Goal: Transaction & Acquisition: Purchase product/service

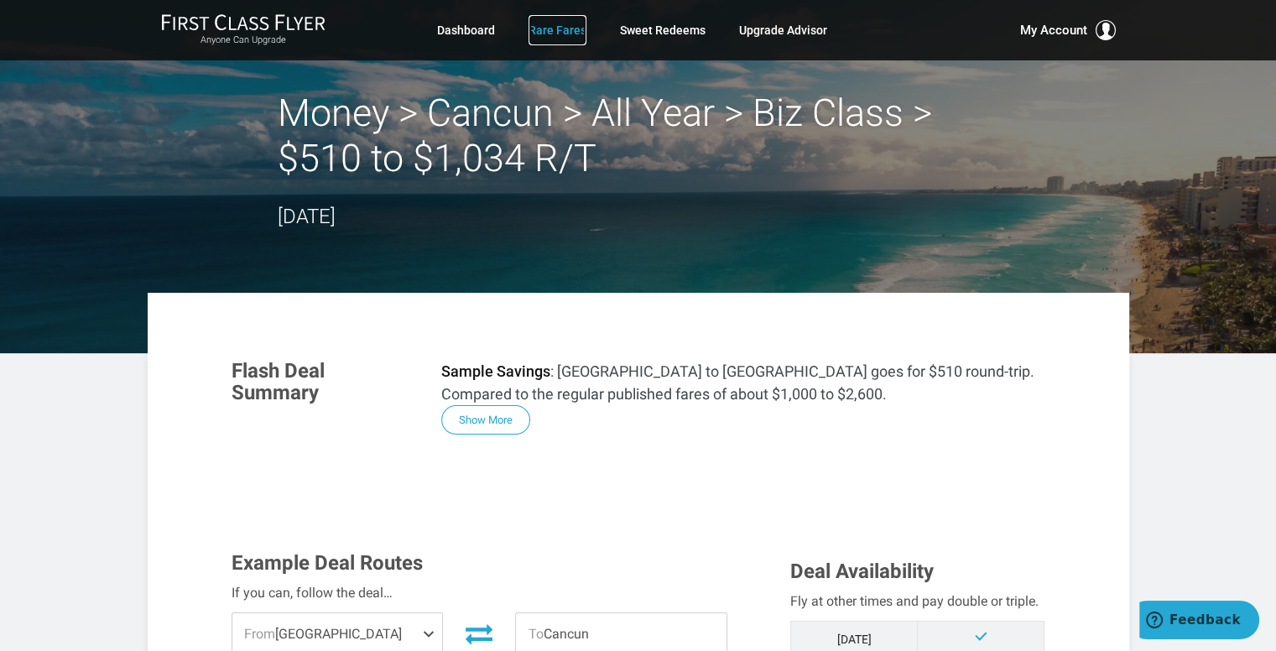
click at [563, 34] on link "Rare Fares" at bounding box center [558, 30] width 58 height 30
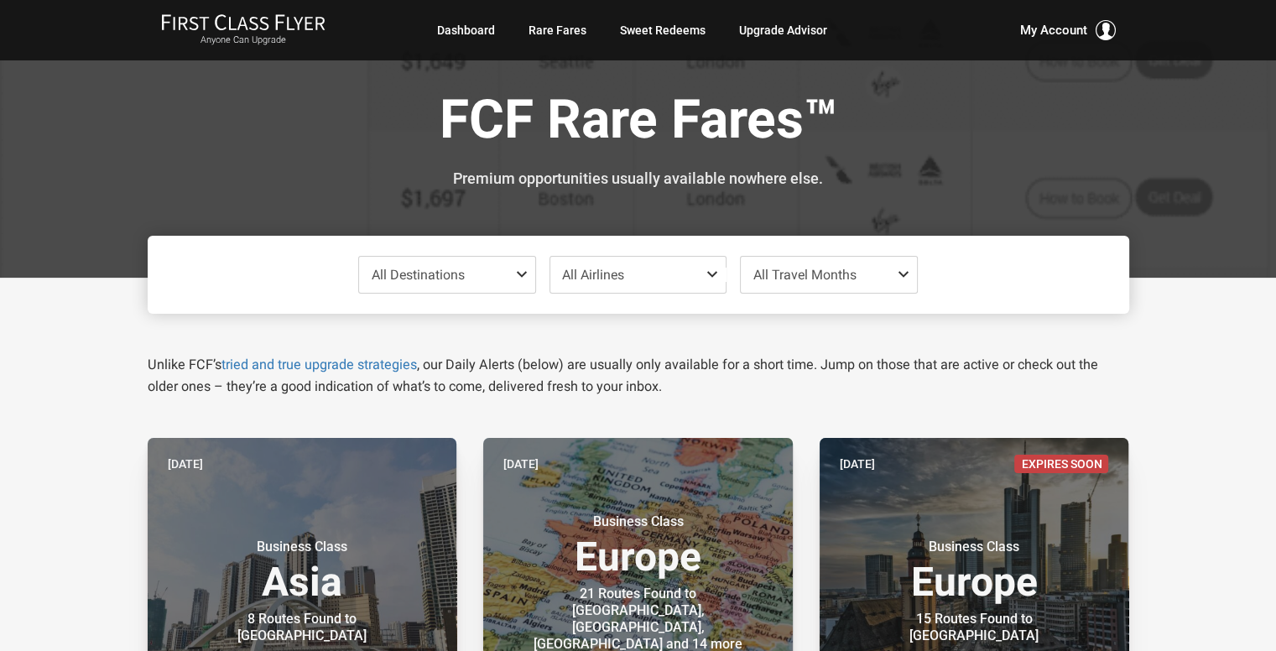
click at [462, 272] on span "All Destinations" at bounding box center [418, 275] width 93 height 16
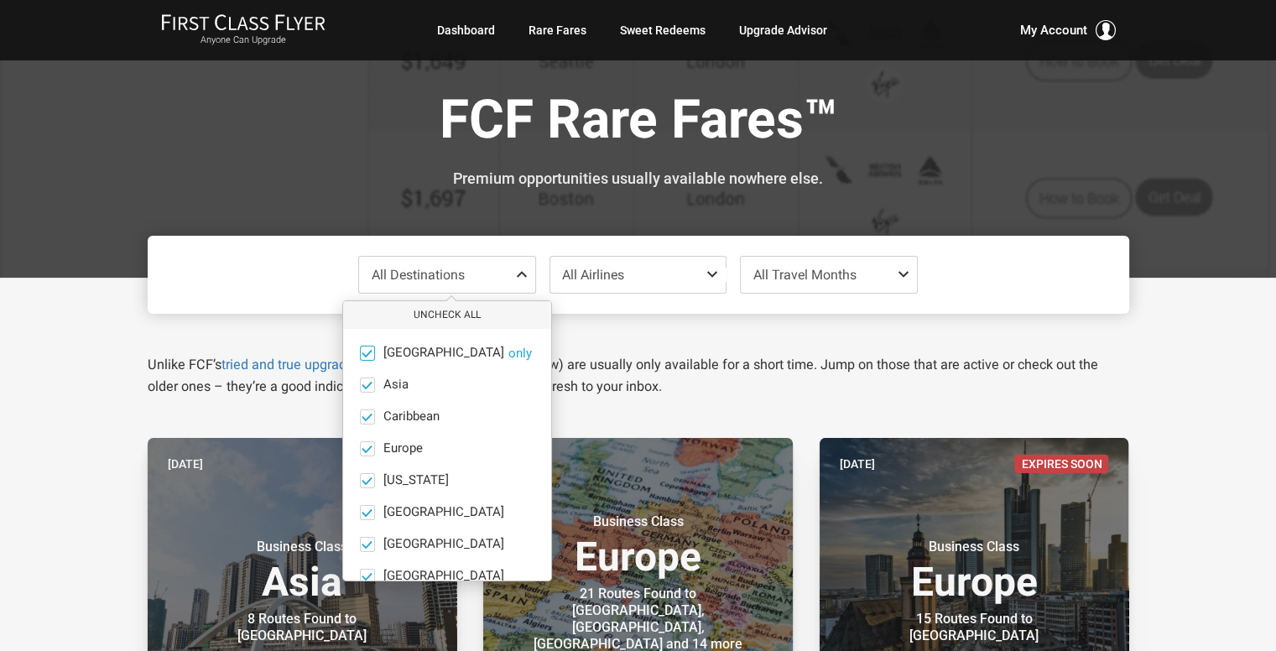
click at [366, 354] on span at bounding box center [367, 353] width 13 height 13
click at [0, 0] on input "Africa only" at bounding box center [0, 0] width 0 height 0
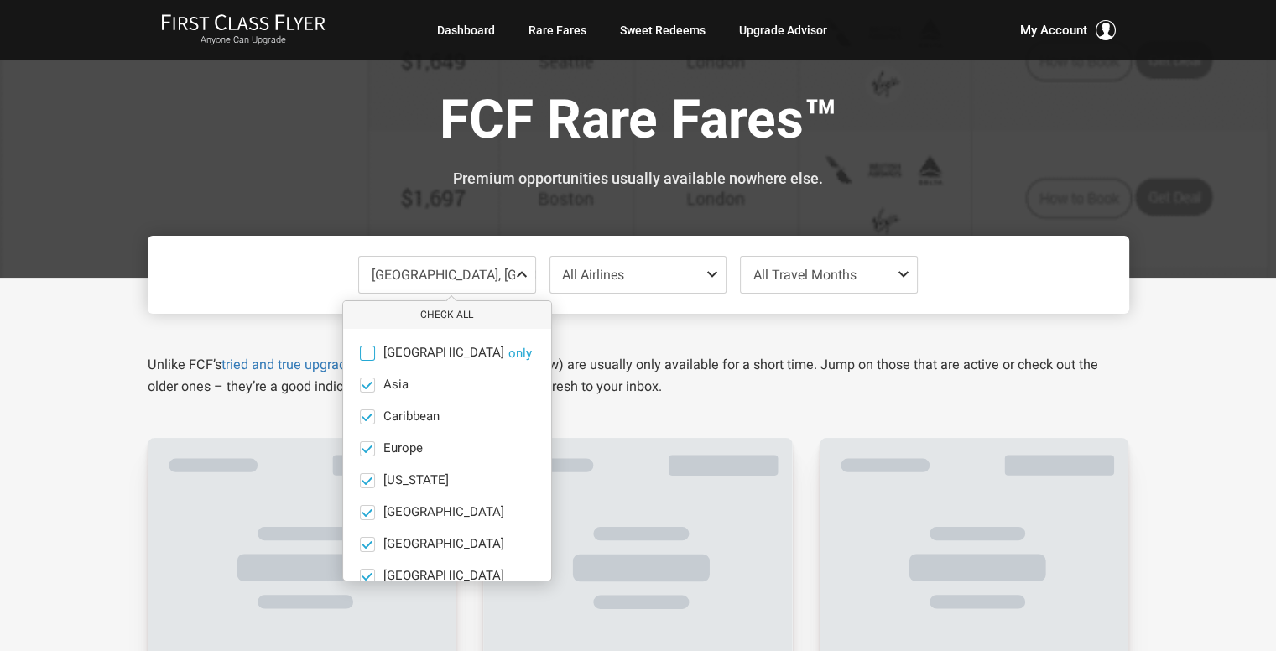
click at [366, 354] on span at bounding box center [367, 353] width 15 height 15
click at [0, 0] on input "Africa only" at bounding box center [0, 0] width 0 height 0
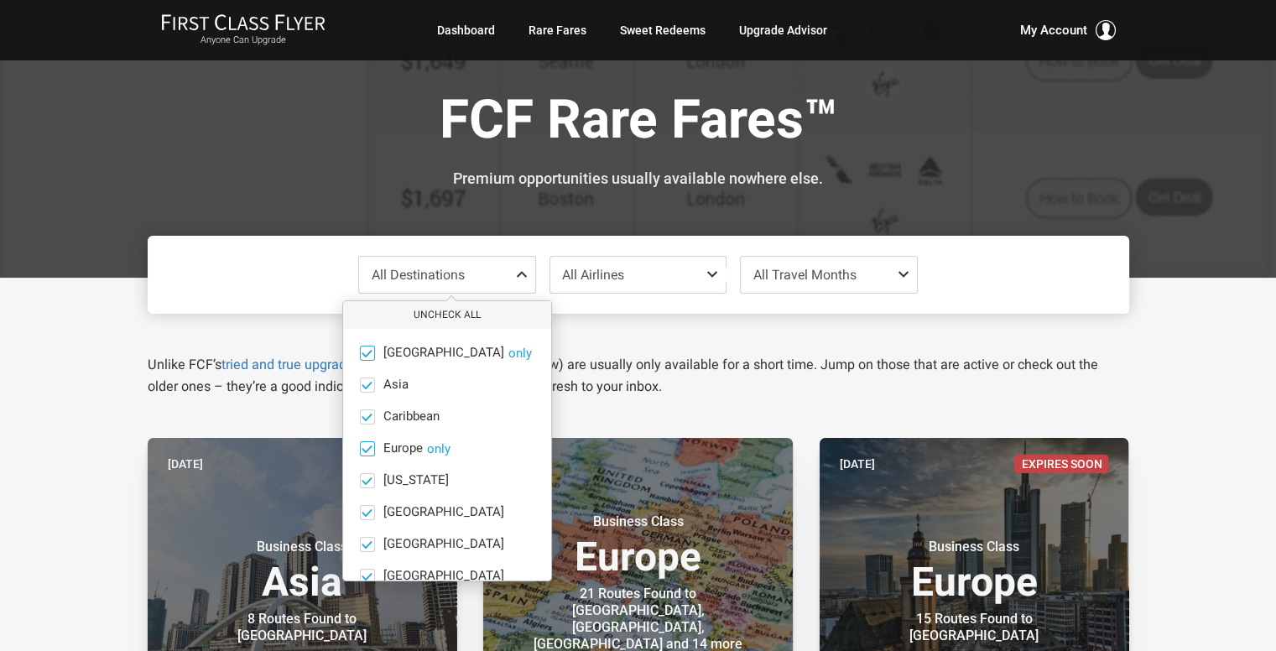
click at [367, 448] on span at bounding box center [367, 448] width 13 height 13
click at [0, 0] on input "Europe only" at bounding box center [0, 0] width 0 height 0
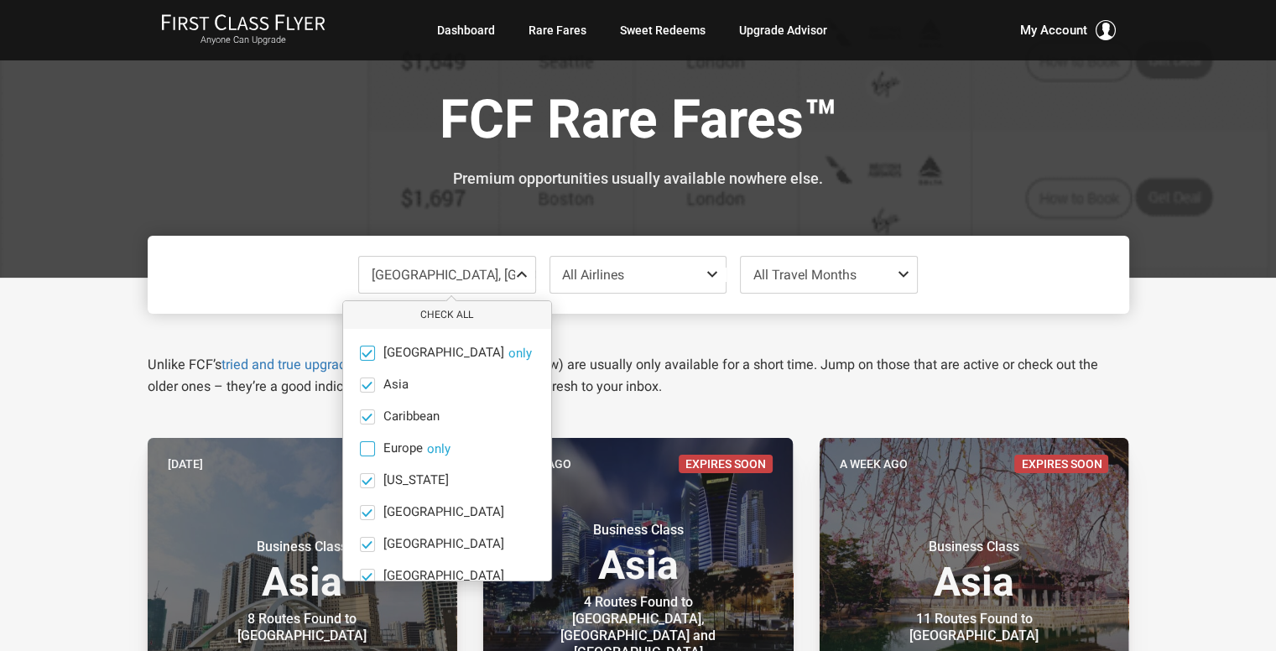
click at [367, 448] on span at bounding box center [367, 448] width 15 height 15
click at [0, 0] on input "Europe only" at bounding box center [0, 0] width 0 height 0
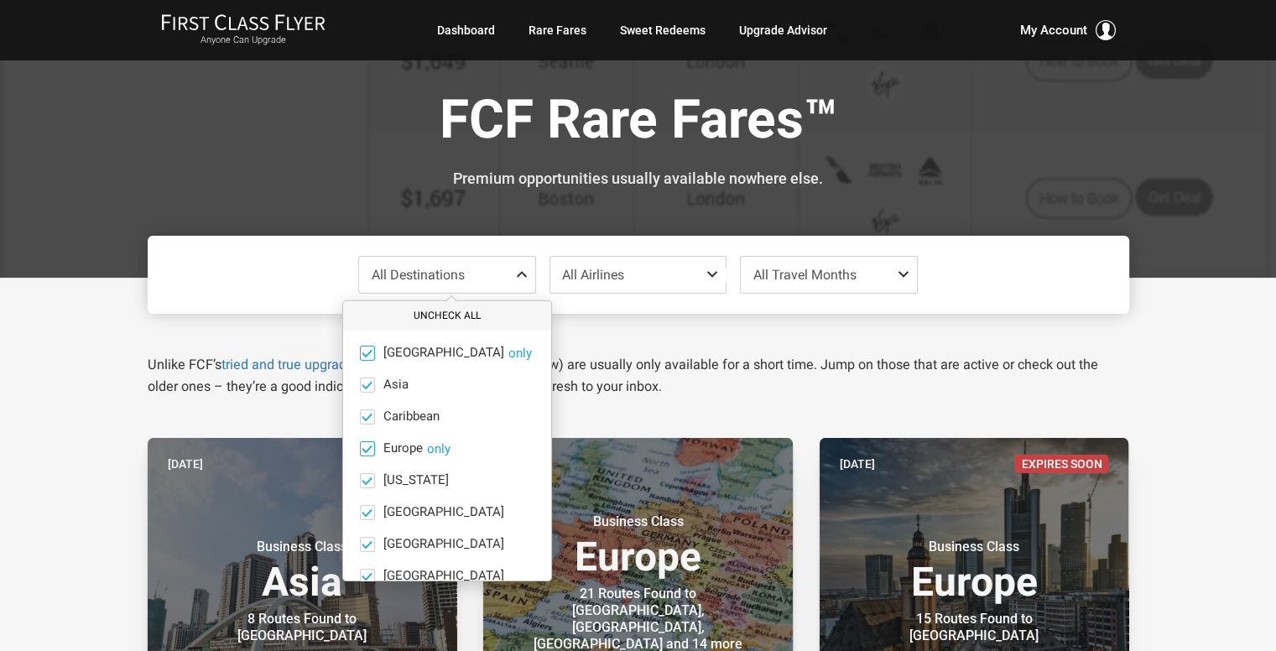
click at [444, 308] on button "Uncheck All" at bounding box center [447, 316] width 208 height 28
click at [373, 449] on span at bounding box center [367, 448] width 15 height 15
click at [0, 0] on input "Europe only" at bounding box center [0, 0] width 0 height 0
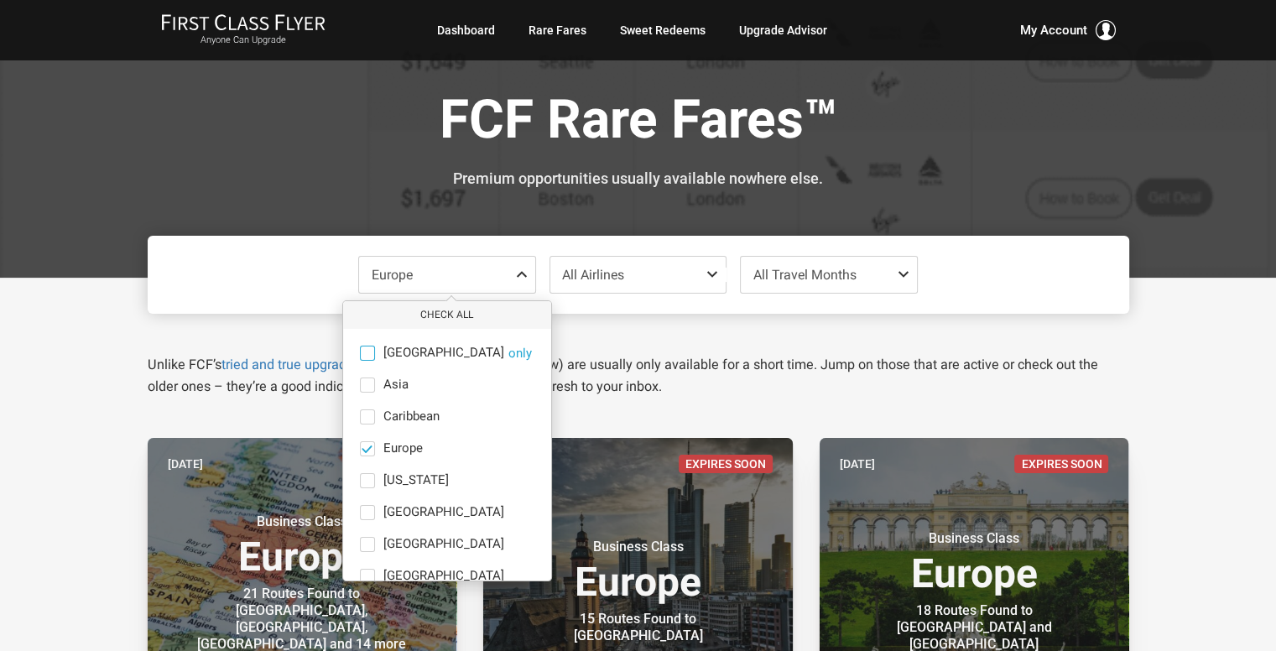
click at [781, 382] on p "Unlike FCF’s tried and true upgrade strategies , our Daily Alerts (below) are u…" at bounding box center [639, 376] width 982 height 44
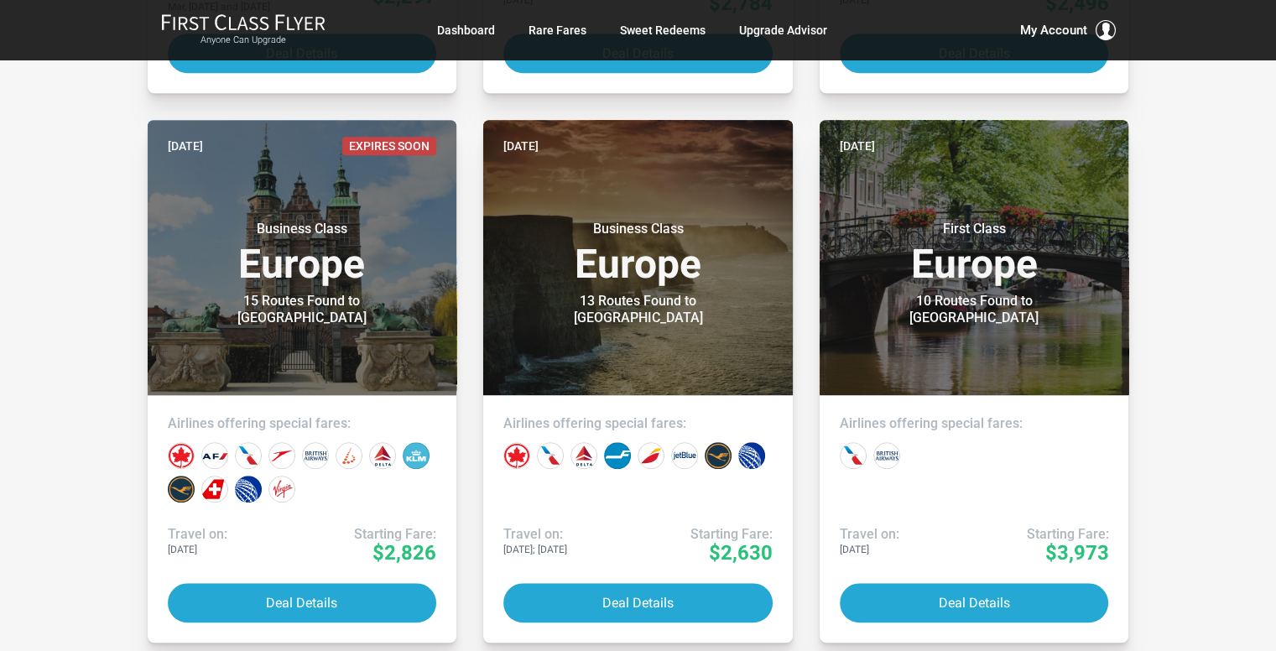
scroll to position [1426, 0]
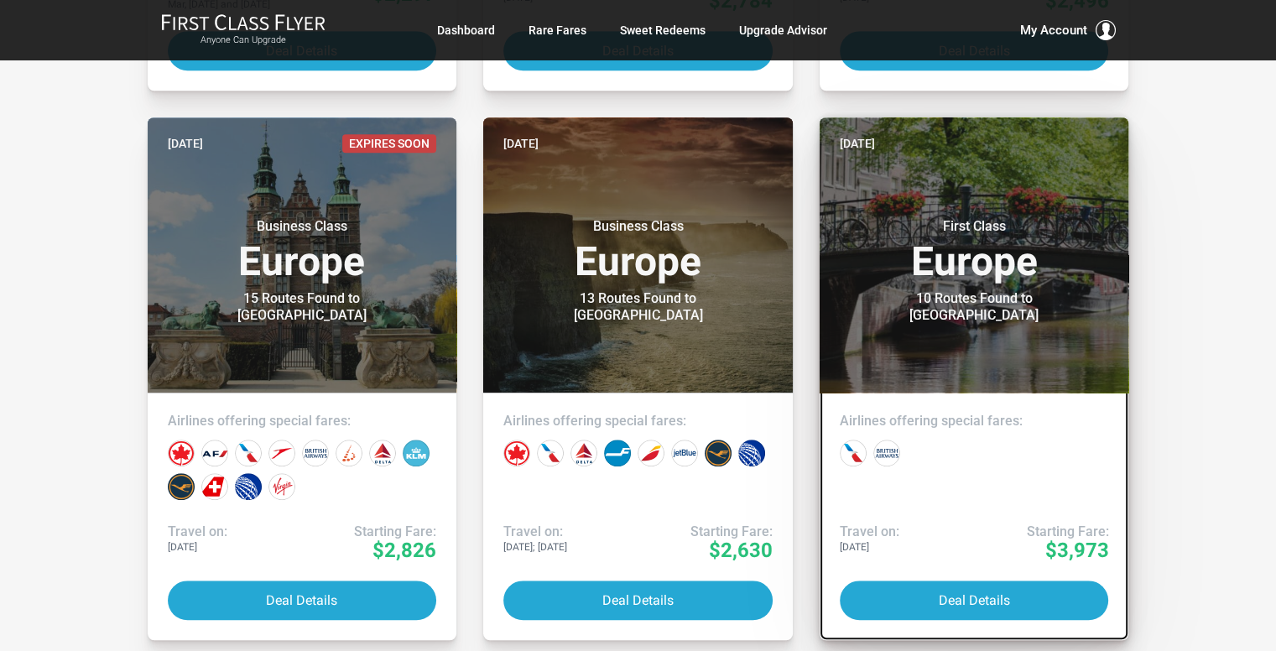
click at [920, 282] on h3 "First Class Europe" at bounding box center [974, 250] width 269 height 64
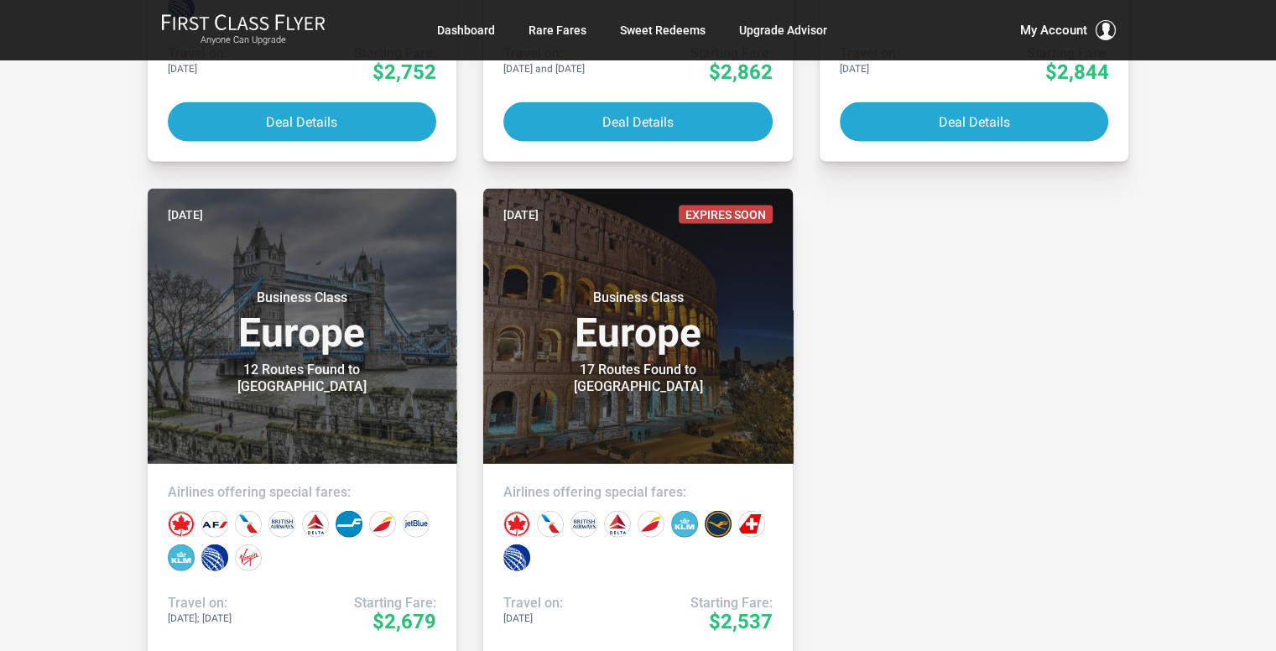
scroll to position [3692, 0]
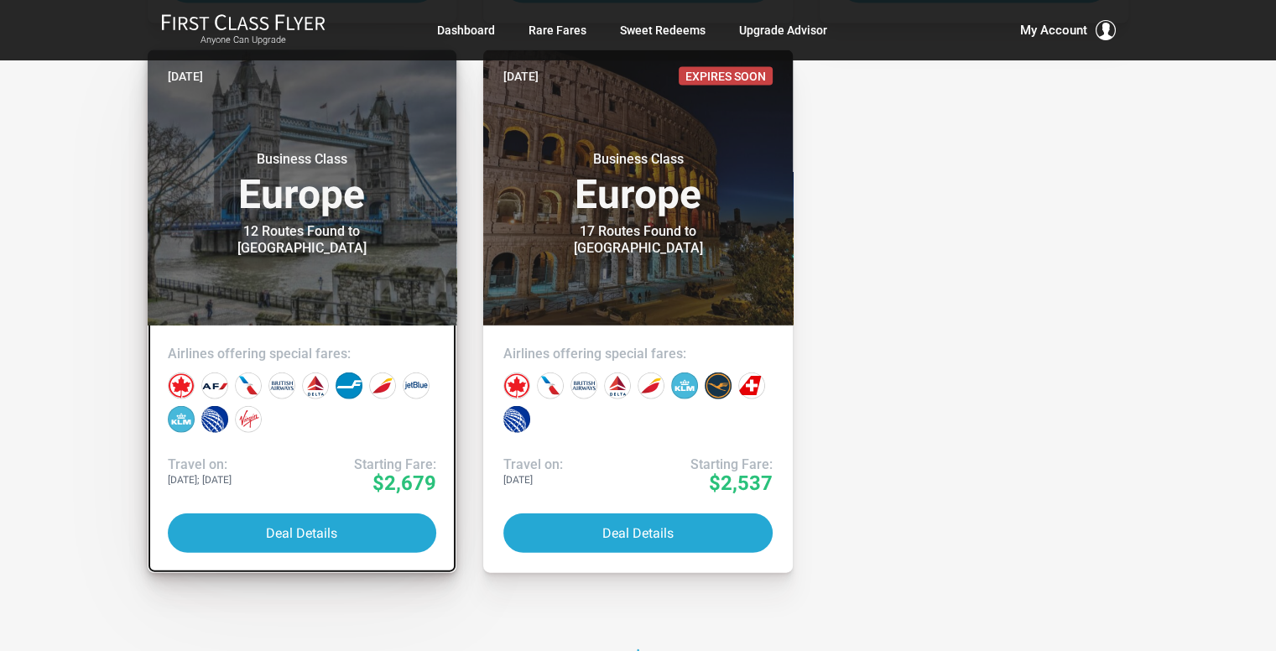
click at [342, 215] on h3 "Business Class Europe" at bounding box center [302, 183] width 269 height 64
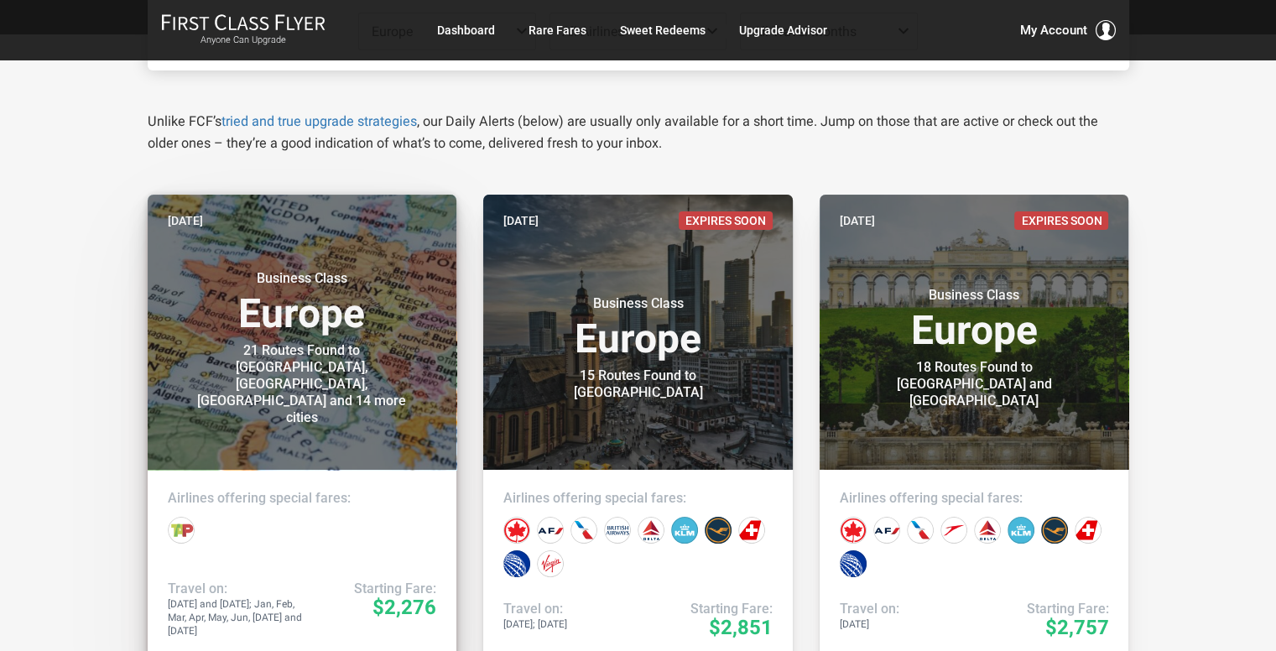
scroll to position [252, 0]
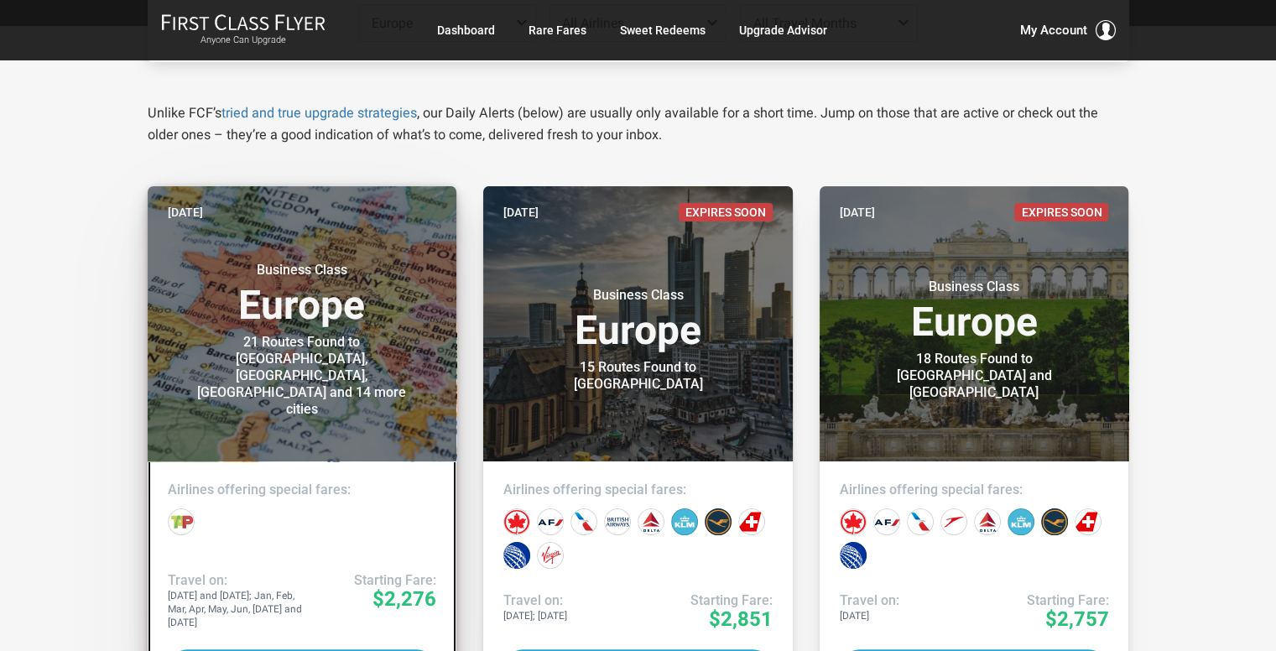
click at [336, 312] on h3 "Business Class Europe" at bounding box center [302, 294] width 269 height 64
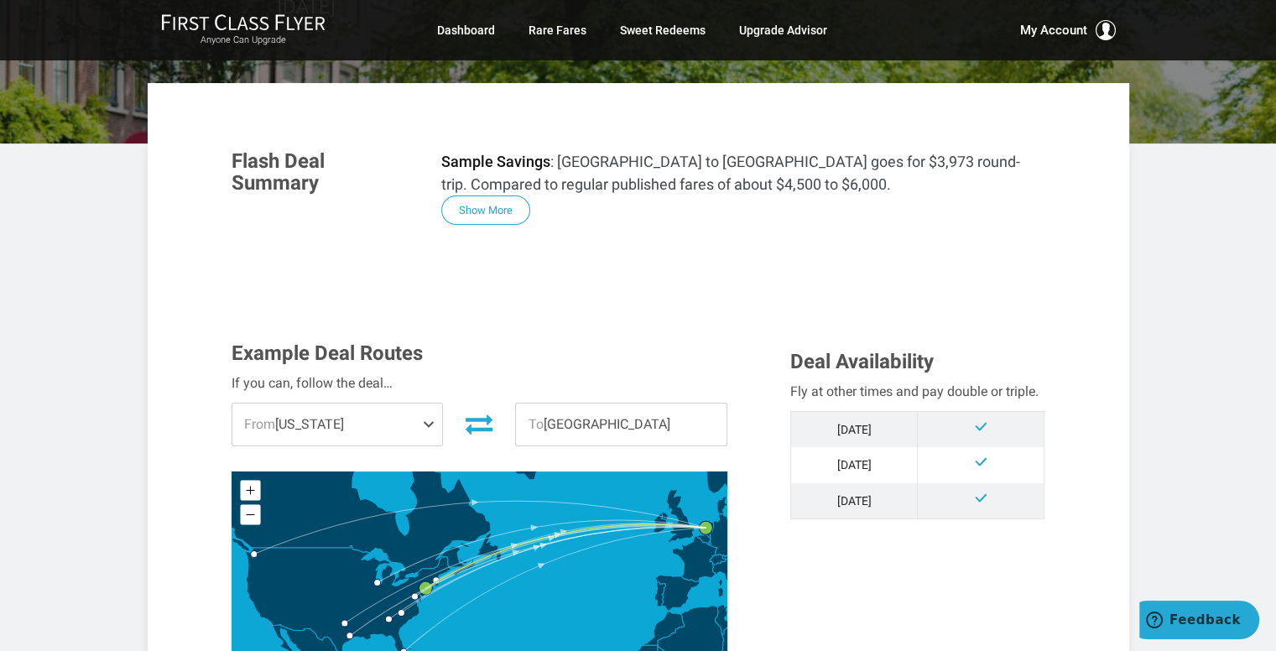
scroll to position [252, 0]
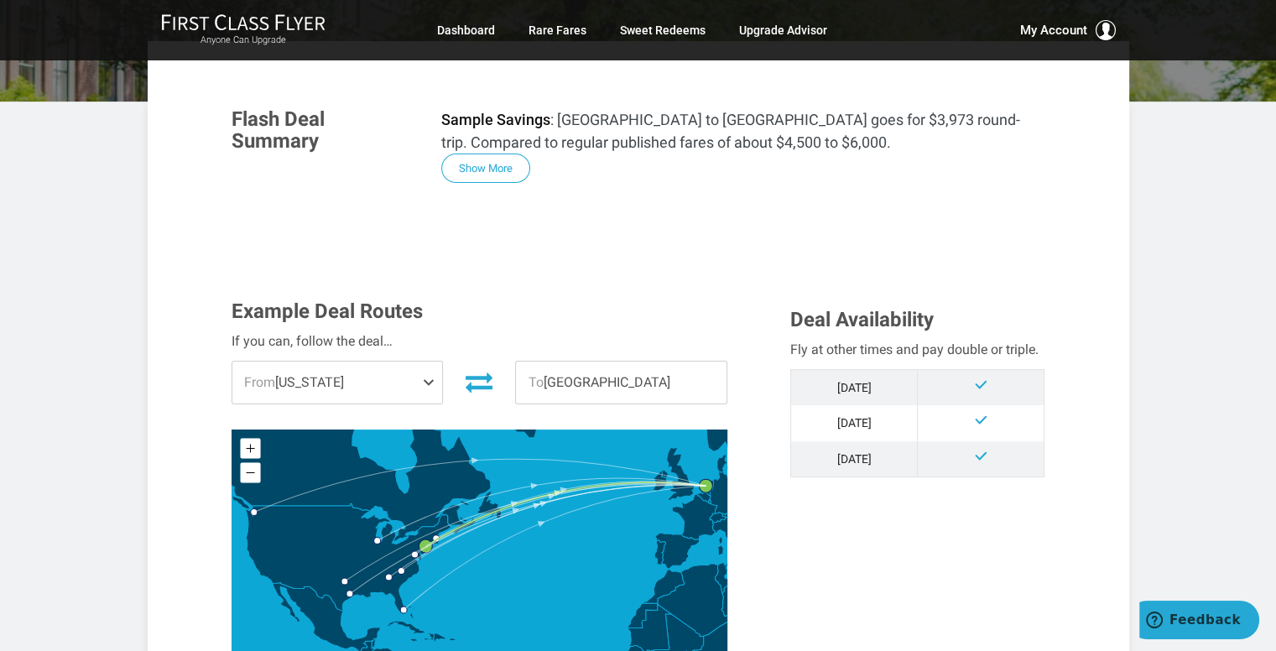
click at [352, 379] on span "From [US_STATE]" at bounding box center [337, 383] width 211 height 42
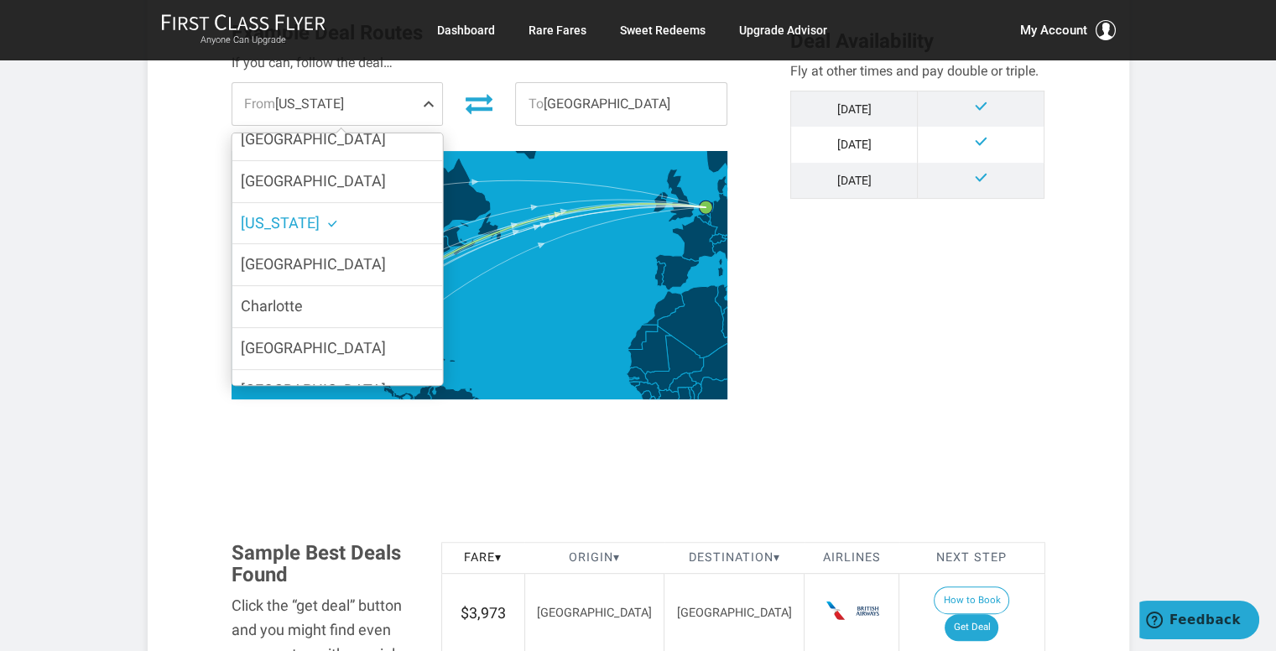
scroll to position [671, 0]
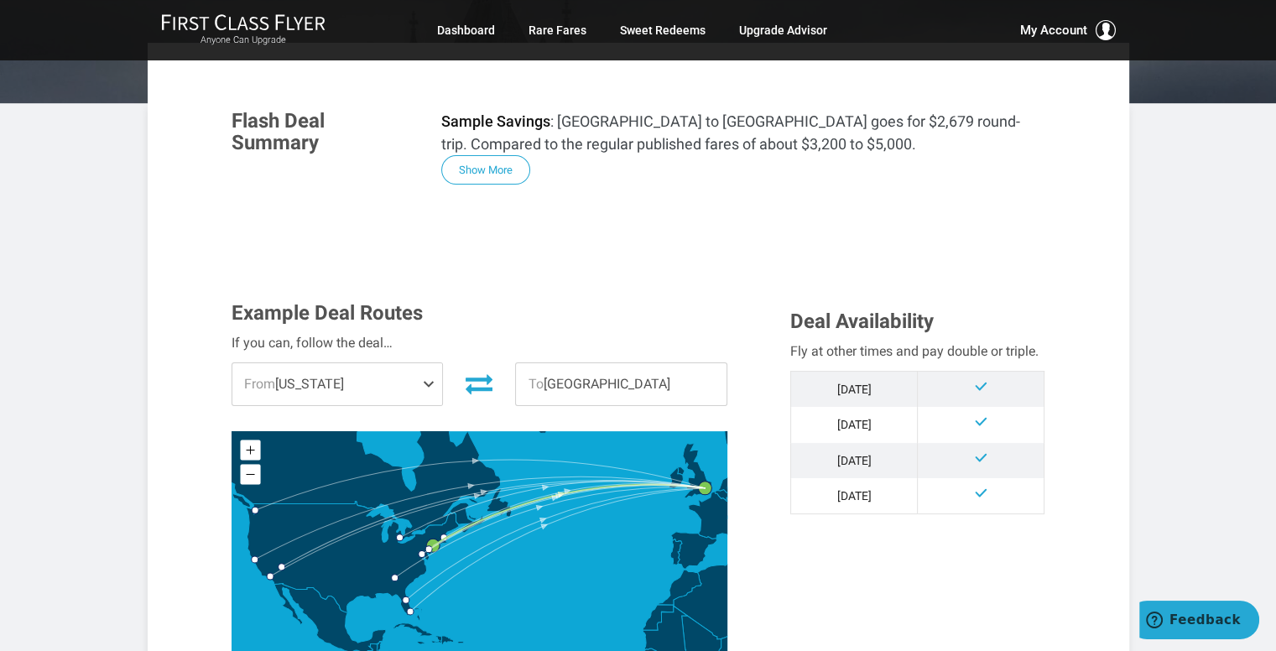
scroll to position [336, 0]
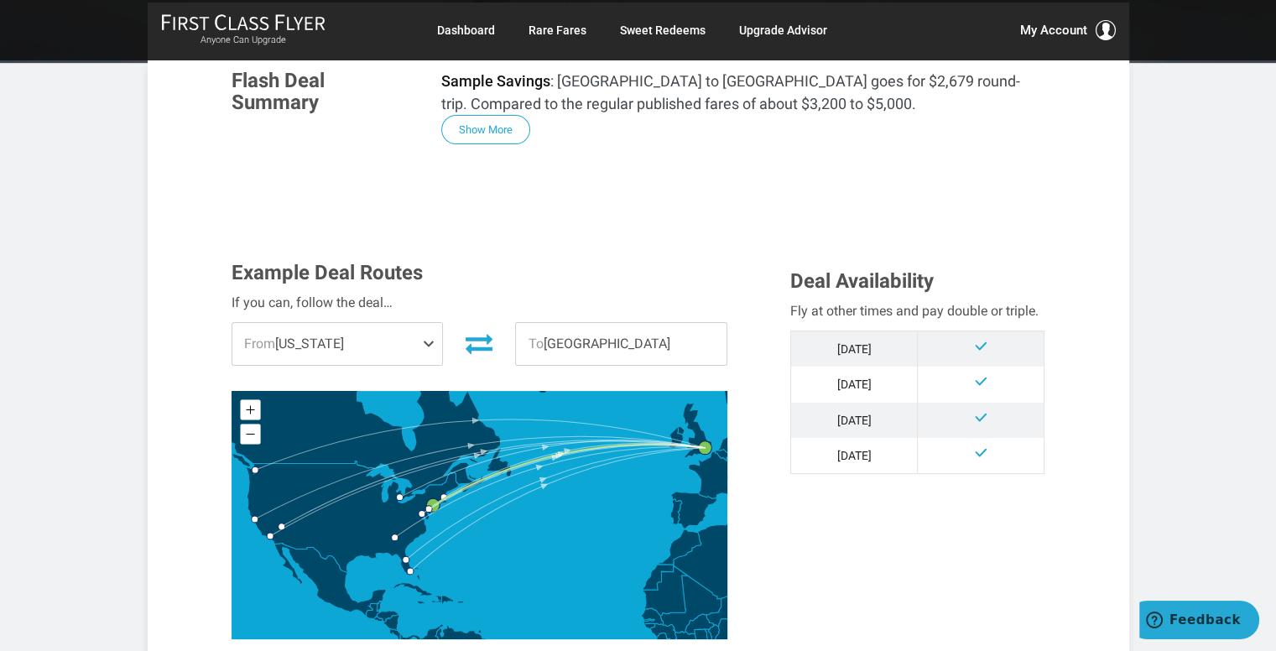
click at [374, 323] on span "From [US_STATE]" at bounding box center [337, 344] width 211 height 42
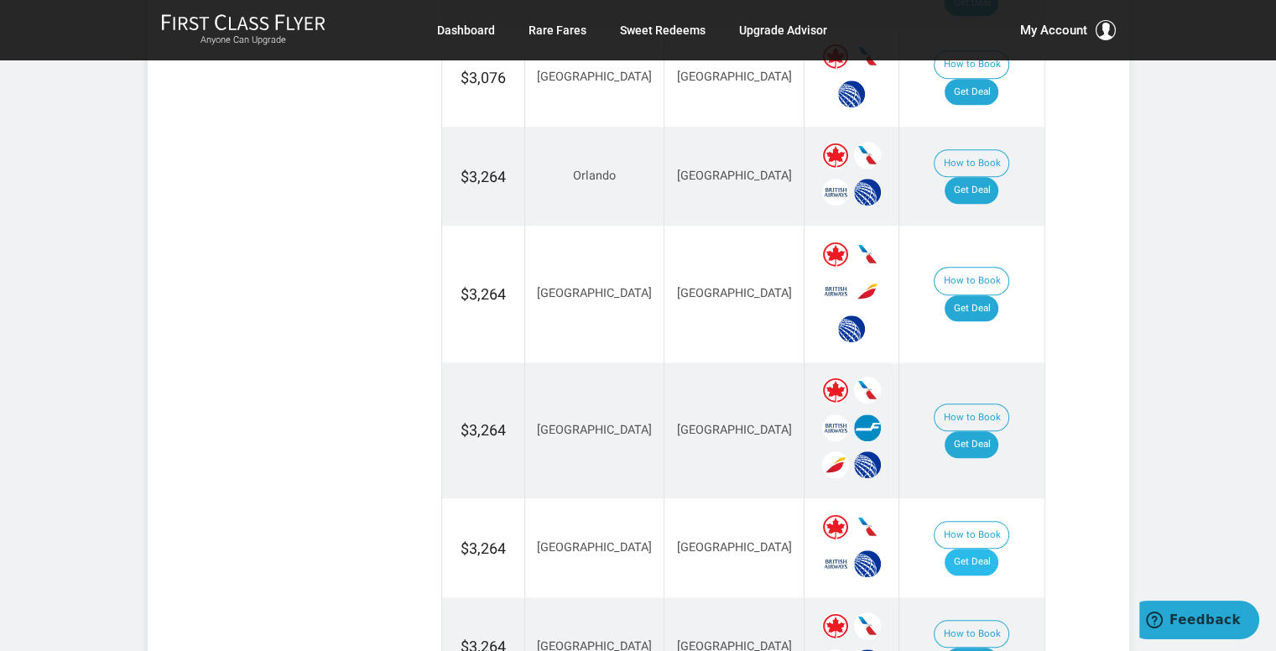
scroll to position [1426, 0]
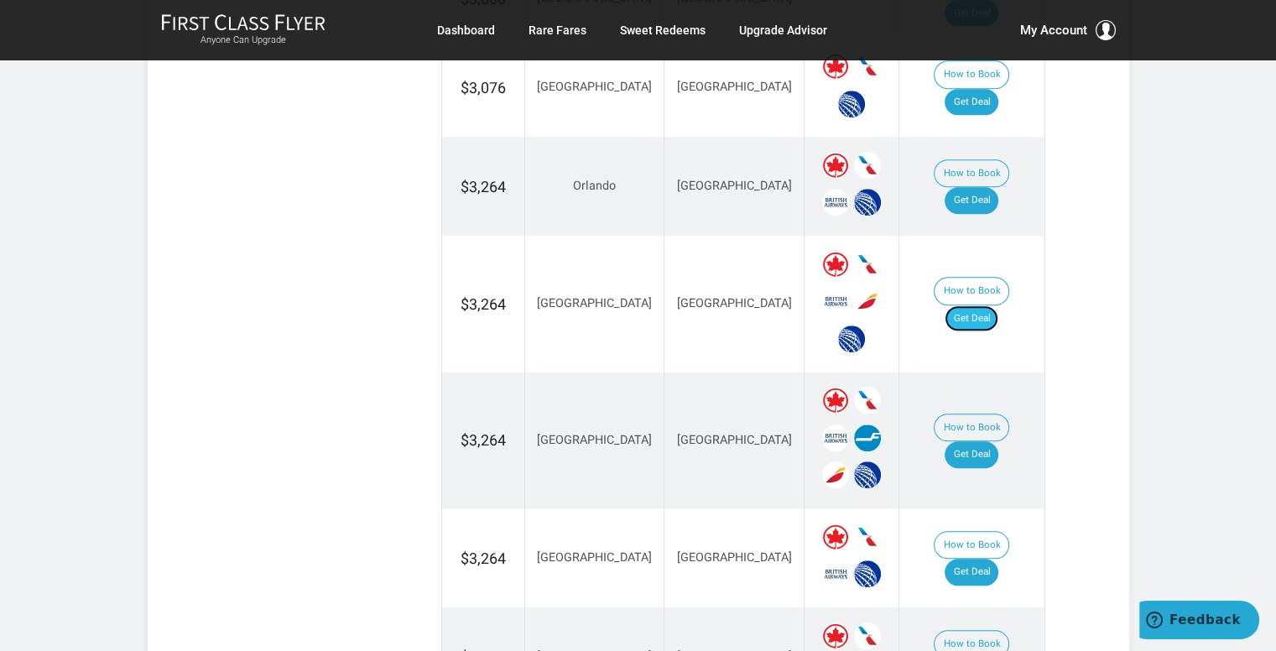
click at [990, 305] on link "Get Deal" at bounding box center [972, 318] width 54 height 27
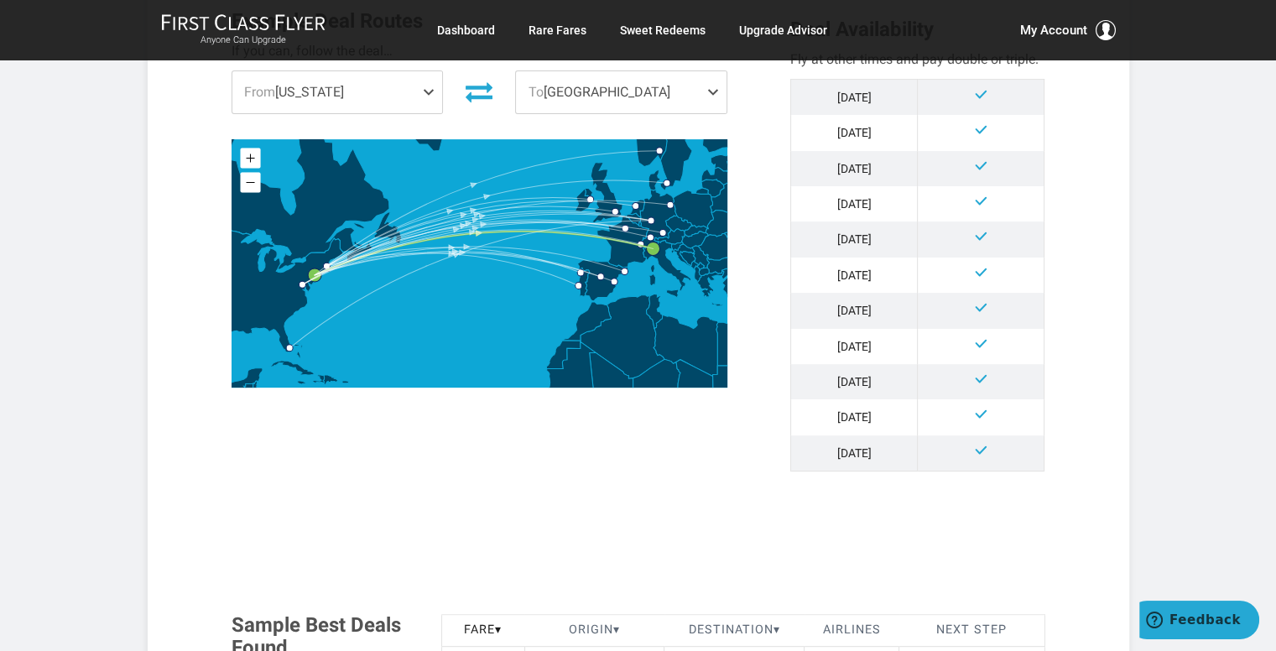
scroll to position [252, 0]
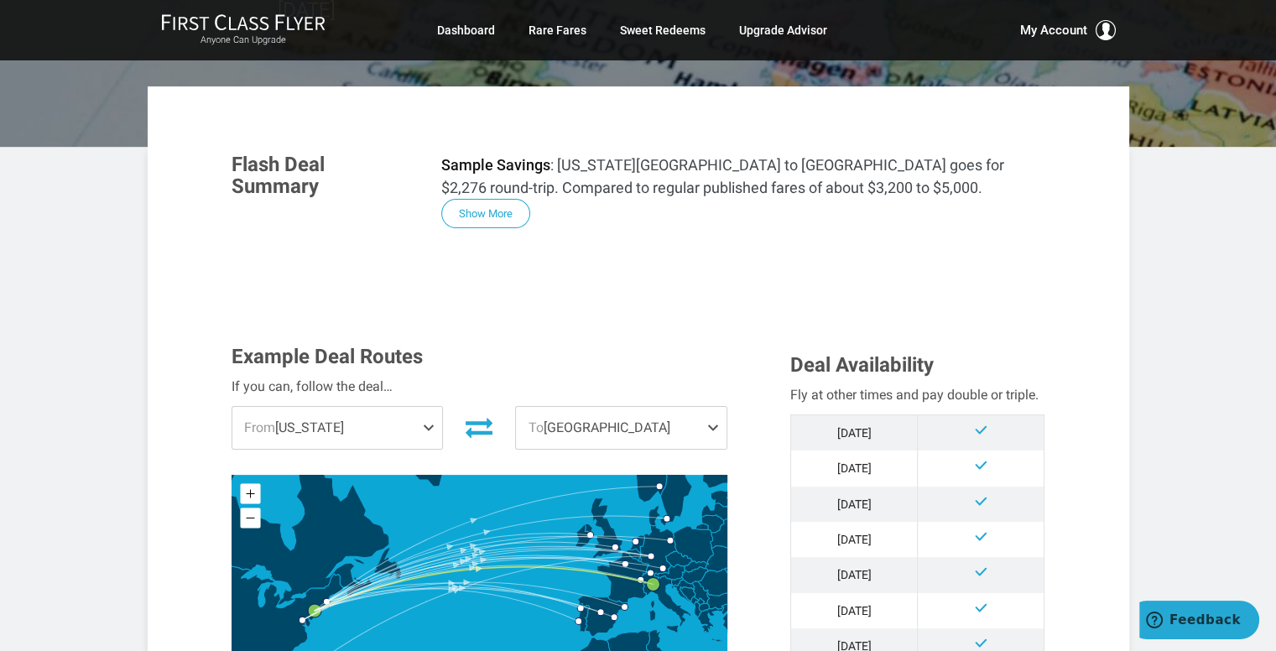
click at [269, 407] on span "From [US_STATE]" at bounding box center [337, 428] width 211 height 42
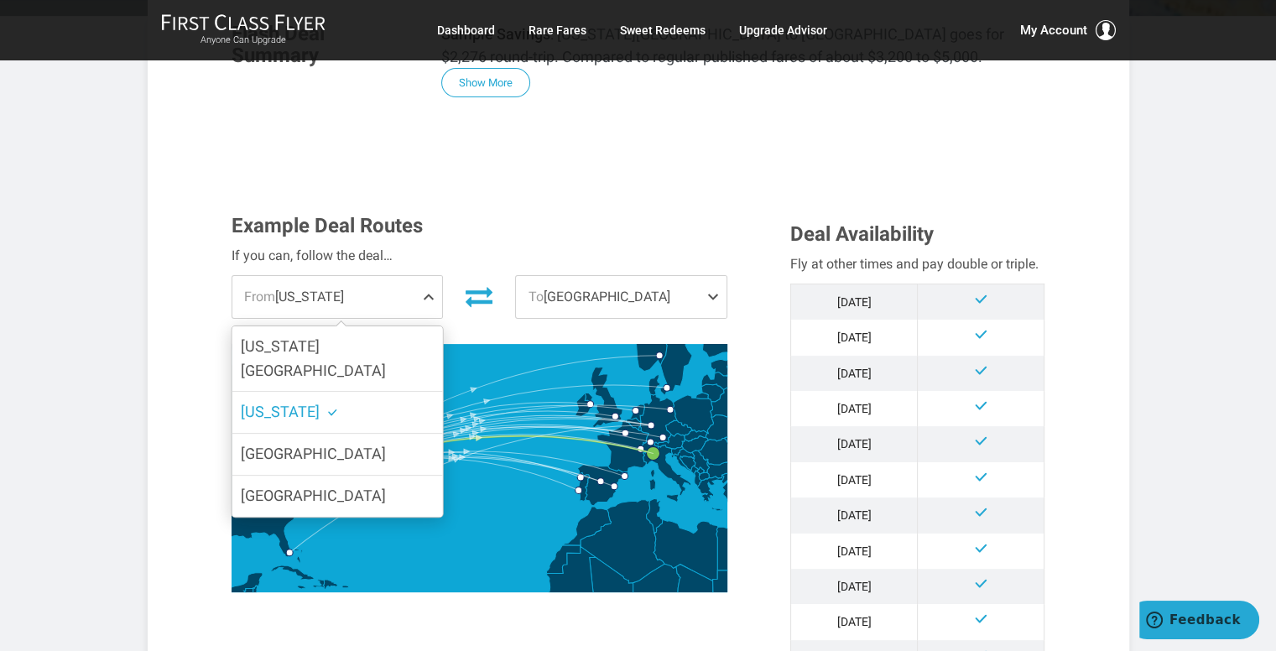
scroll to position [420, 0]
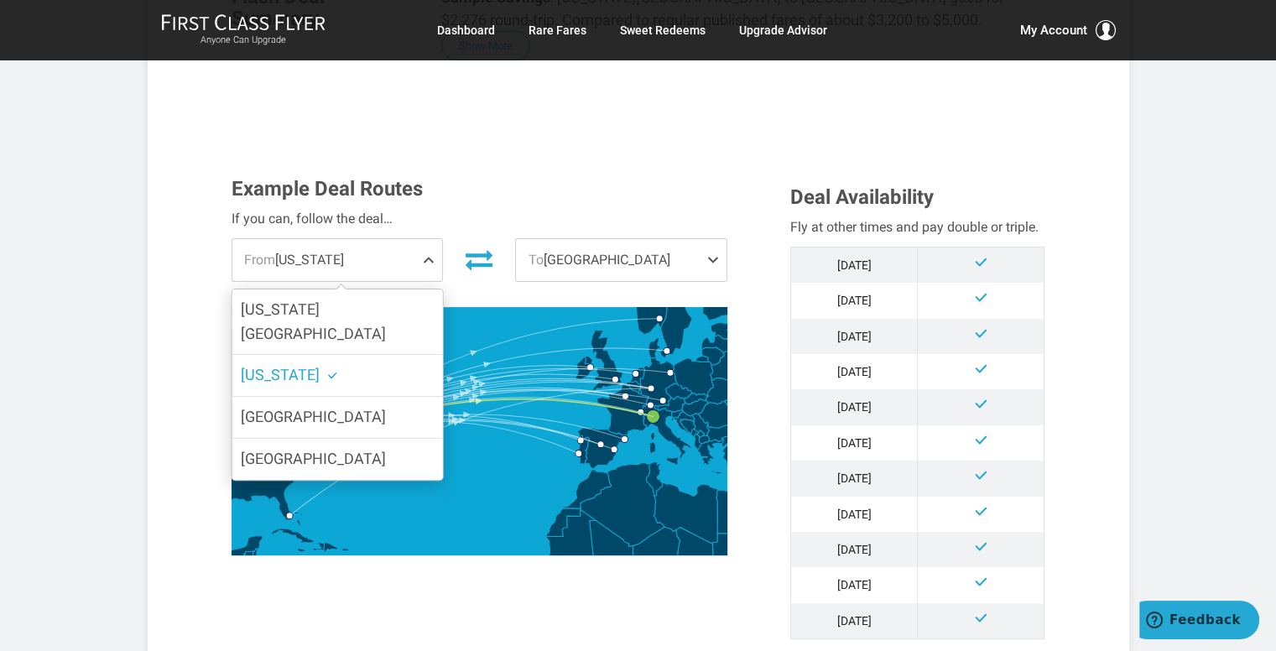
click at [594, 178] on h3 "Example Deal Routes" at bounding box center [480, 189] width 497 height 22
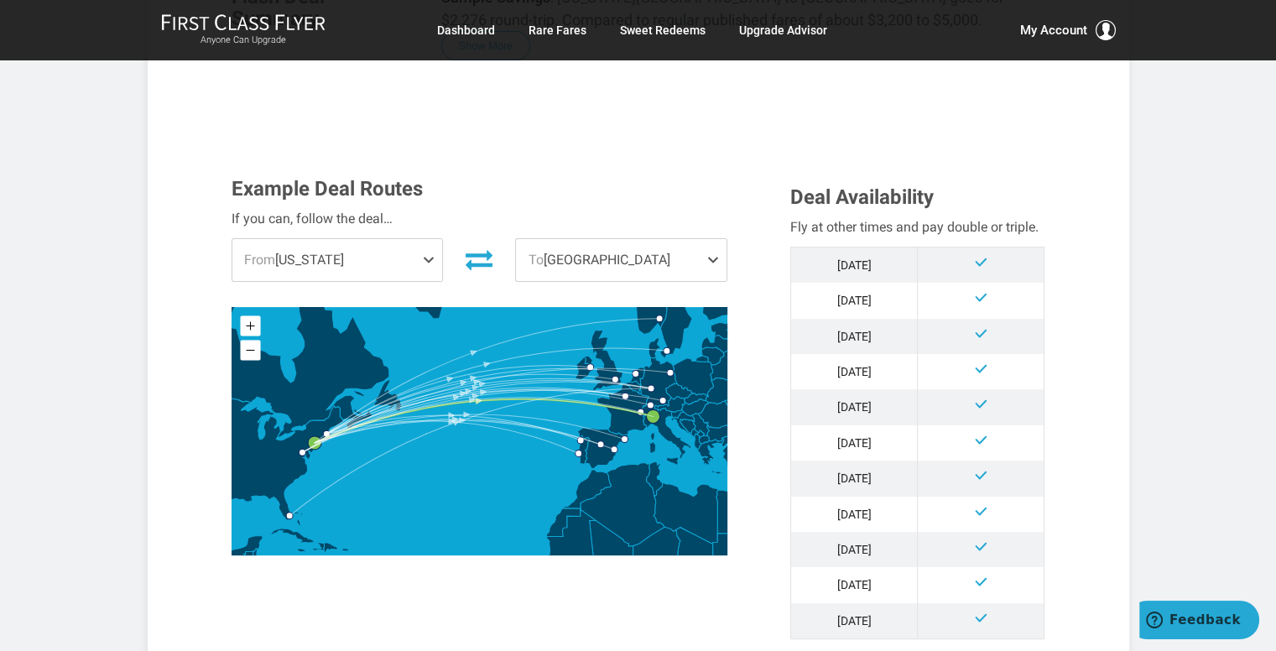
click at [607, 239] on span "To [GEOGRAPHIC_DATA]" at bounding box center [621, 260] width 211 height 42
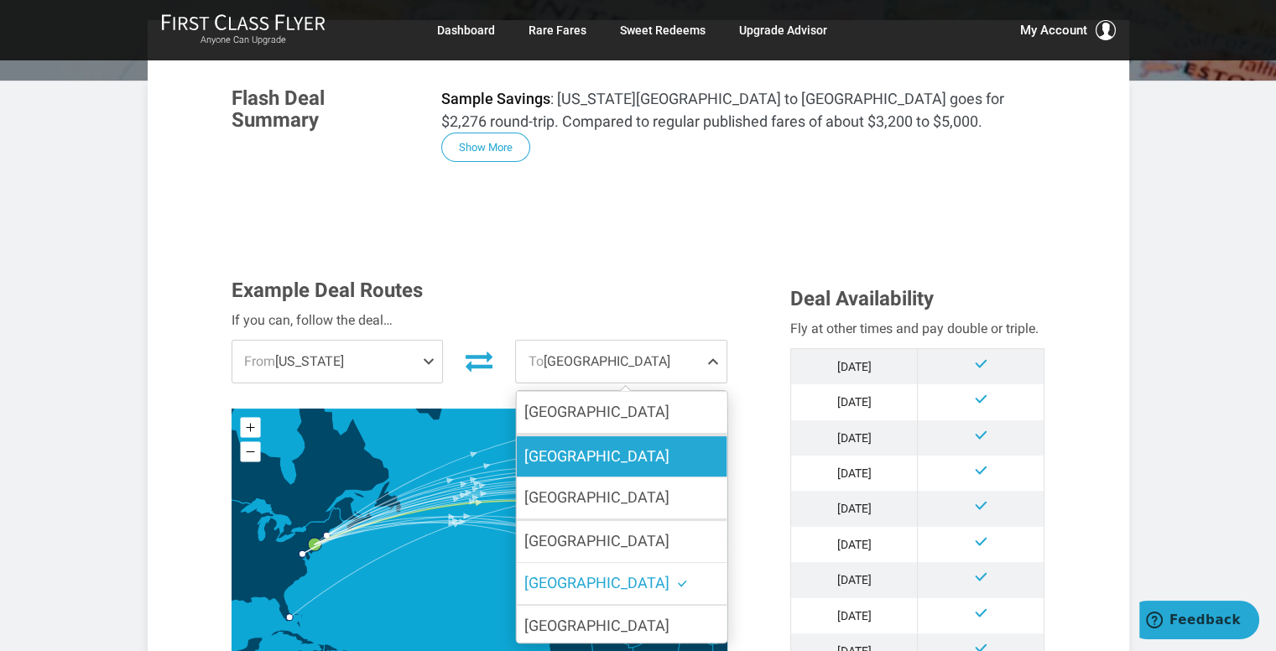
scroll to position [252, 0]
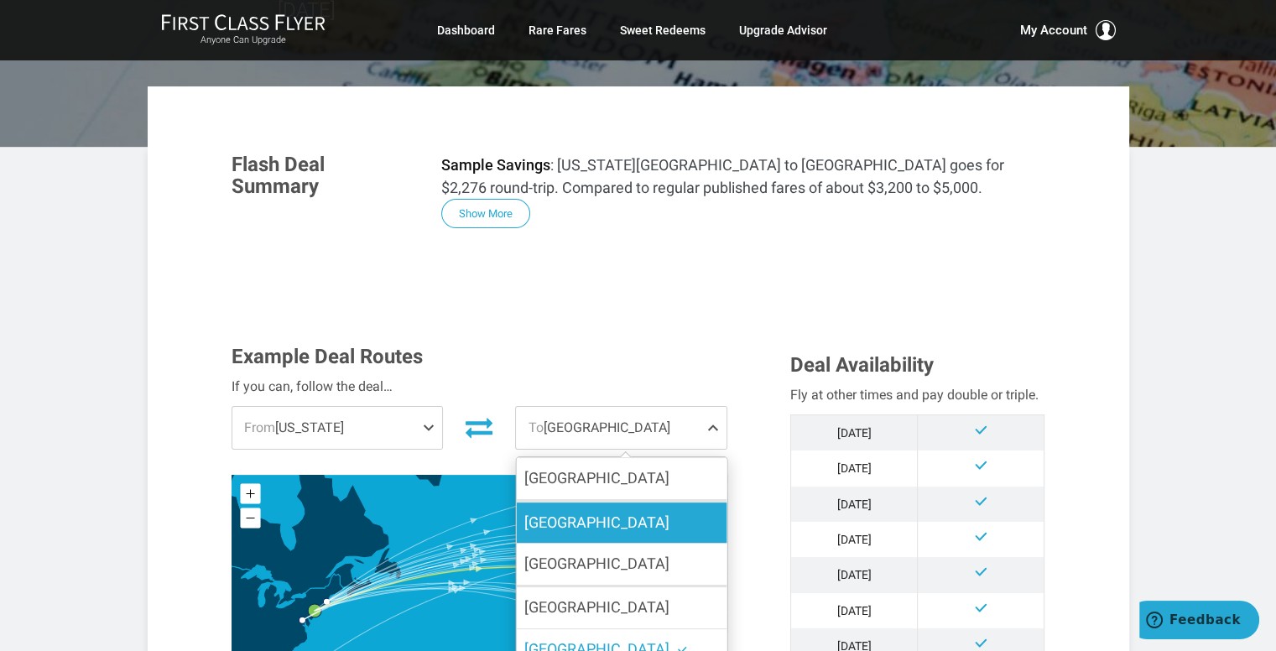
click at [638, 503] on label "[GEOGRAPHIC_DATA]" at bounding box center [621, 523] width 211 height 41
click at [0, 0] on input "[GEOGRAPHIC_DATA]" at bounding box center [0, 0] width 0 height 0
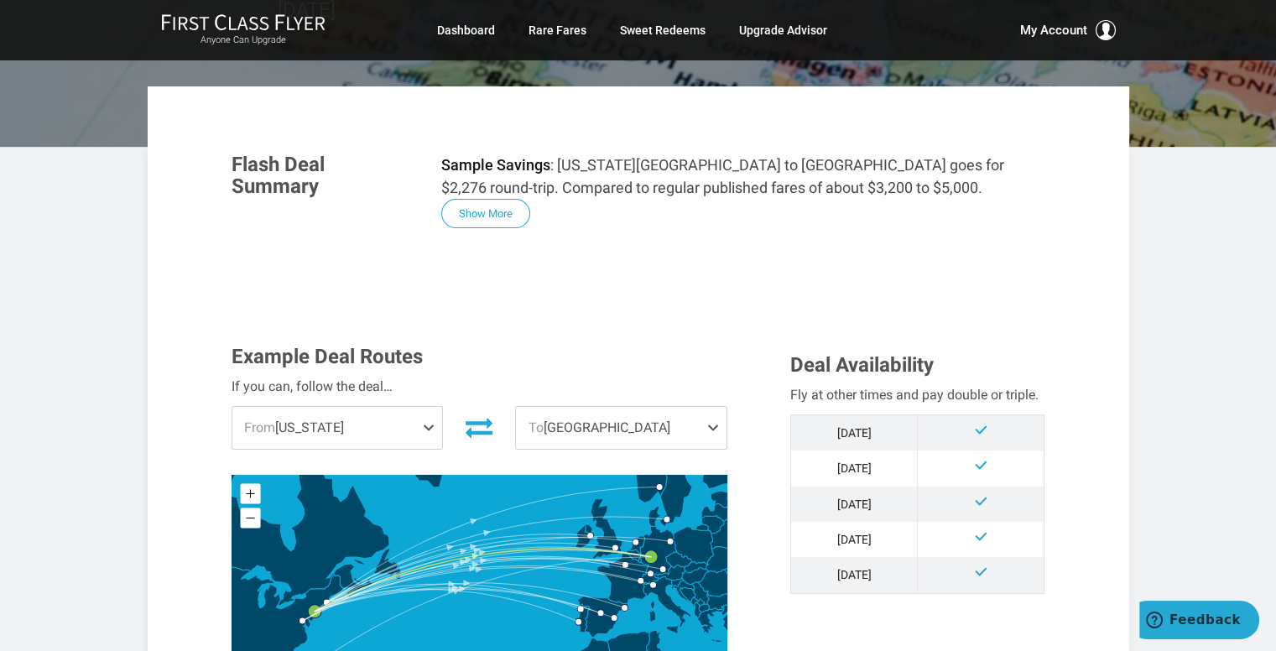
click at [638, 407] on span "To [GEOGRAPHIC_DATA]" at bounding box center [621, 428] width 211 height 42
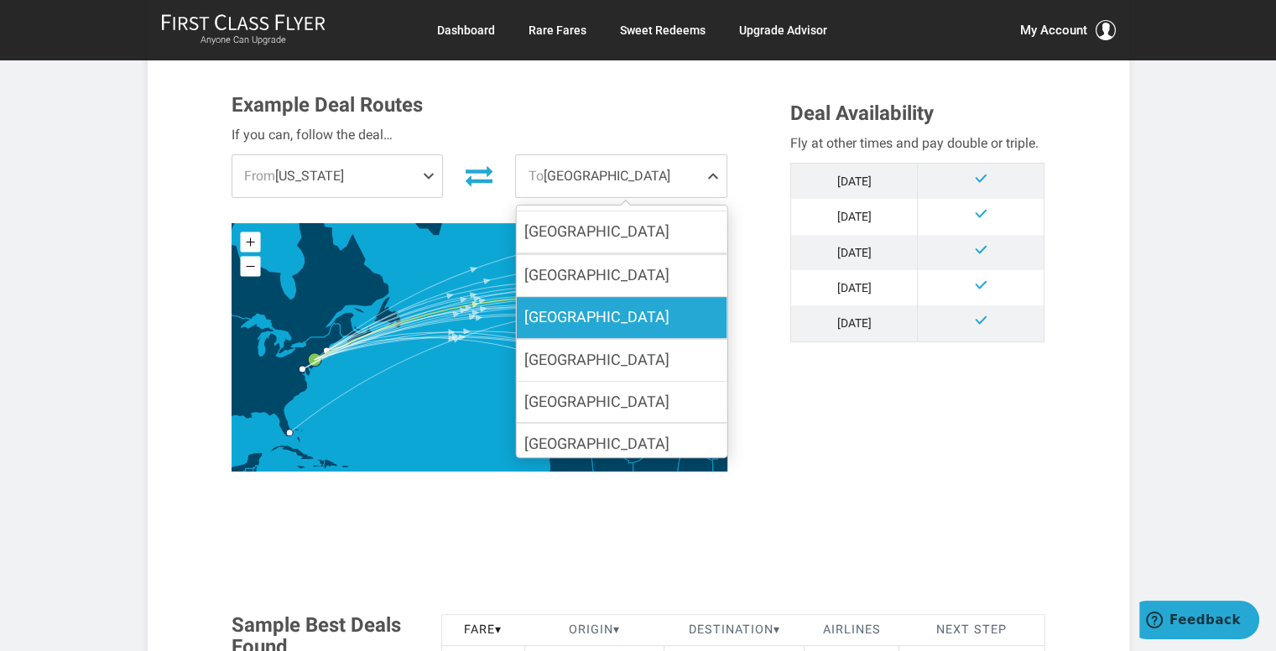
scroll to position [86, 0]
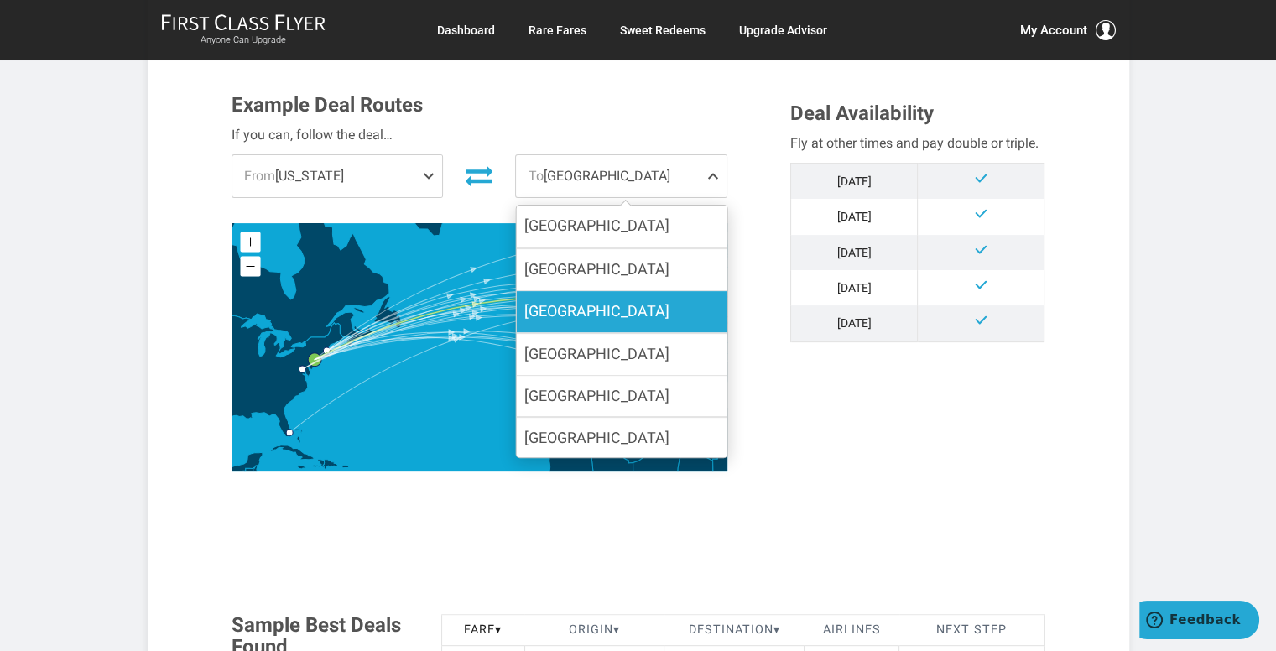
click at [614, 376] on label "[GEOGRAPHIC_DATA]" at bounding box center [621, 396] width 211 height 41
click at [0, 0] on input "[GEOGRAPHIC_DATA]" at bounding box center [0, 0] width 0 height 0
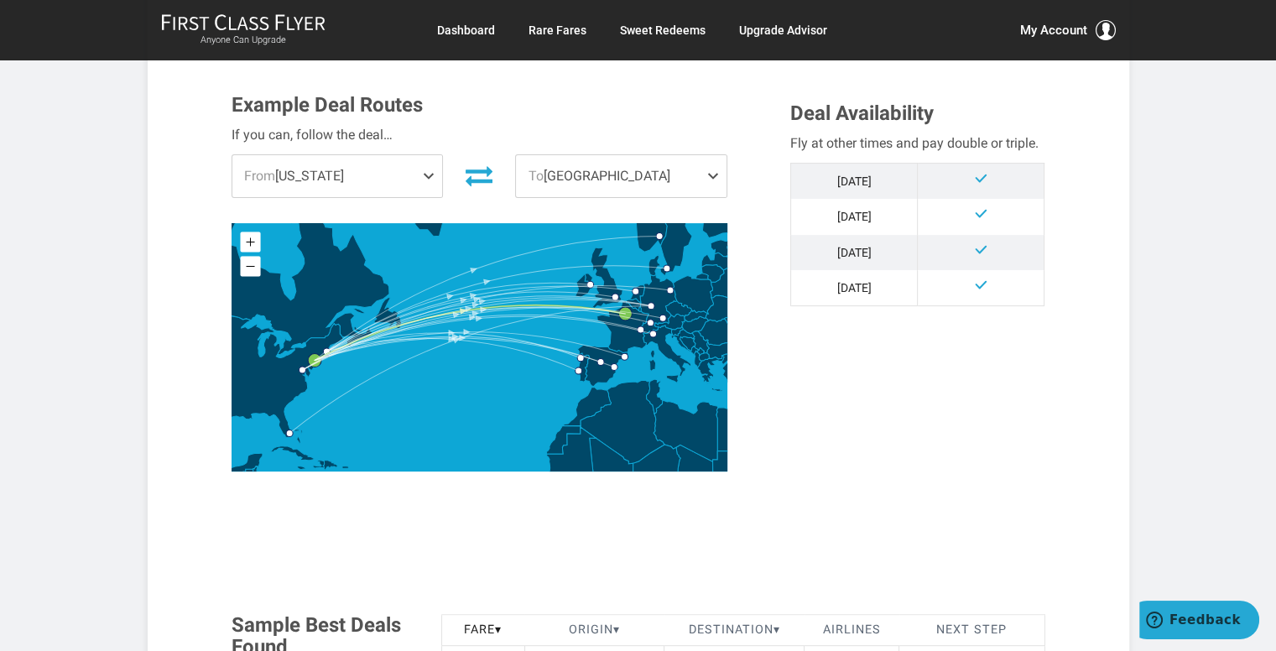
click at [573, 155] on span "To [GEOGRAPHIC_DATA]" at bounding box center [621, 176] width 211 height 42
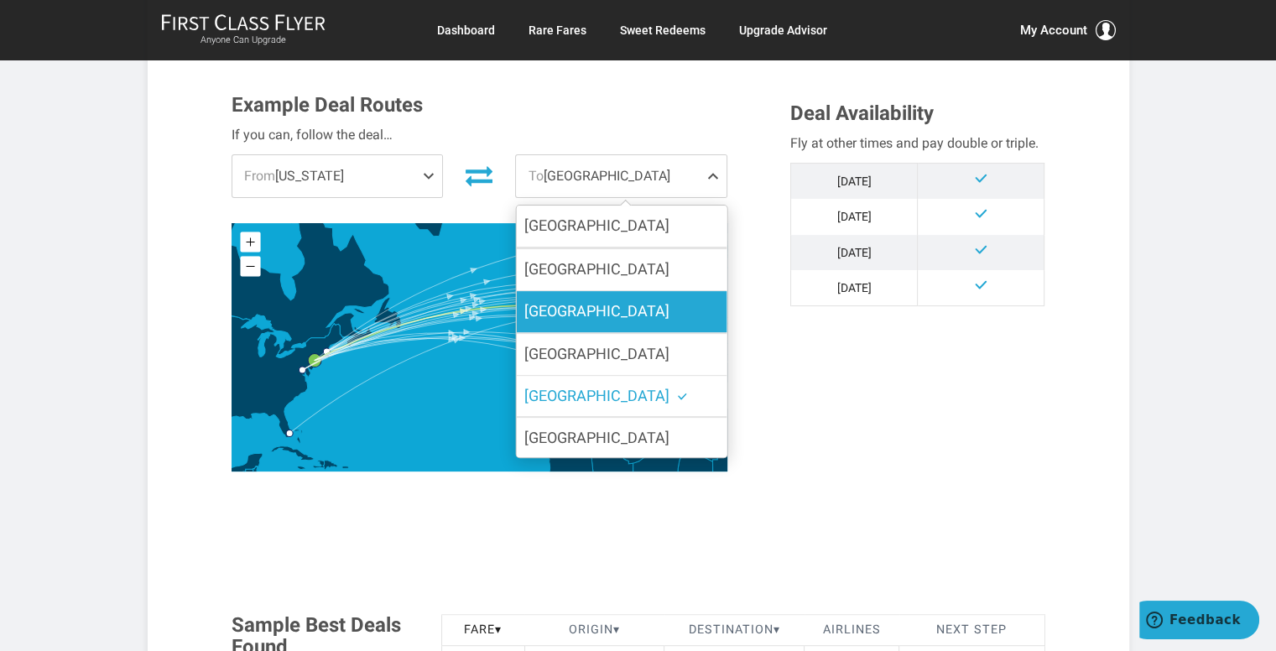
click at [574, 291] on label "[GEOGRAPHIC_DATA]" at bounding box center [621, 311] width 211 height 41
click at [0, 0] on input "[GEOGRAPHIC_DATA]" at bounding box center [0, 0] width 0 height 0
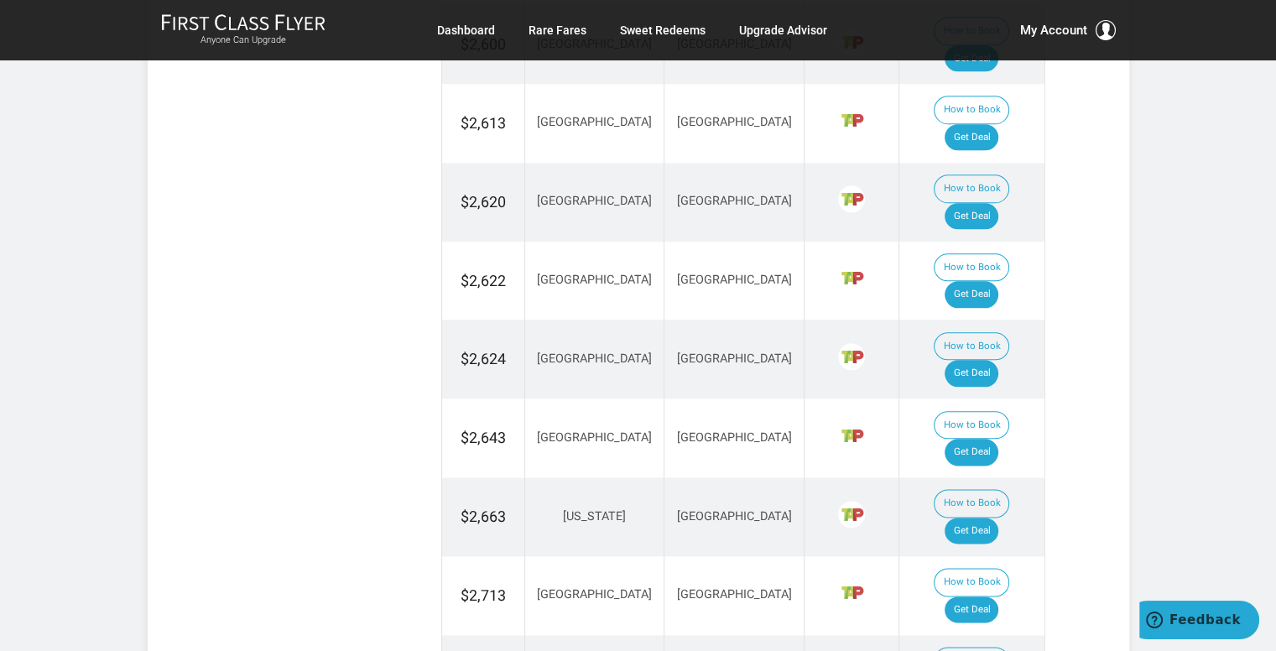
scroll to position [1930, 0]
